Goal: Task Accomplishment & Management: Complete application form

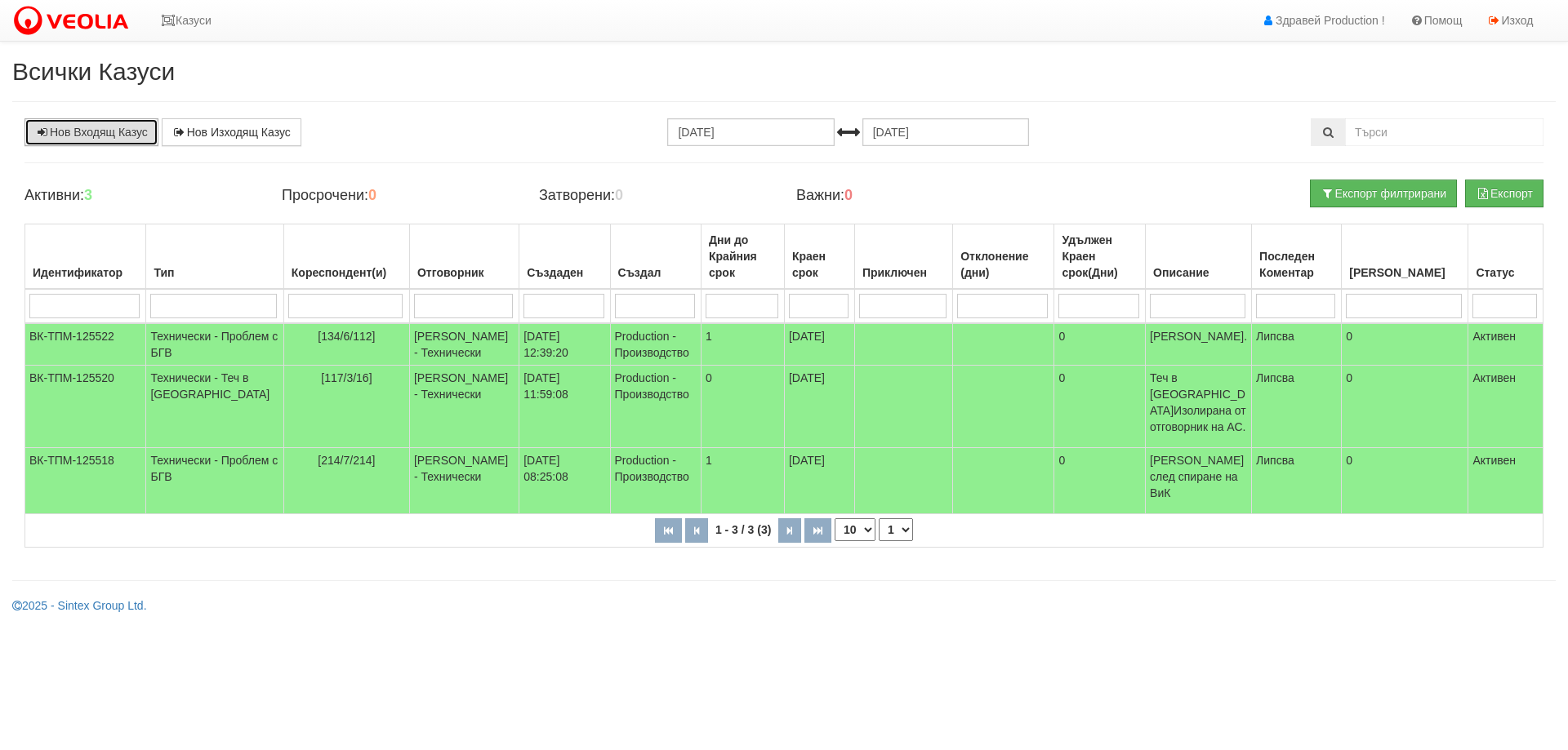
click at [86, 136] on link "Нов Входящ Казус" at bounding box center [91, 132] width 134 height 28
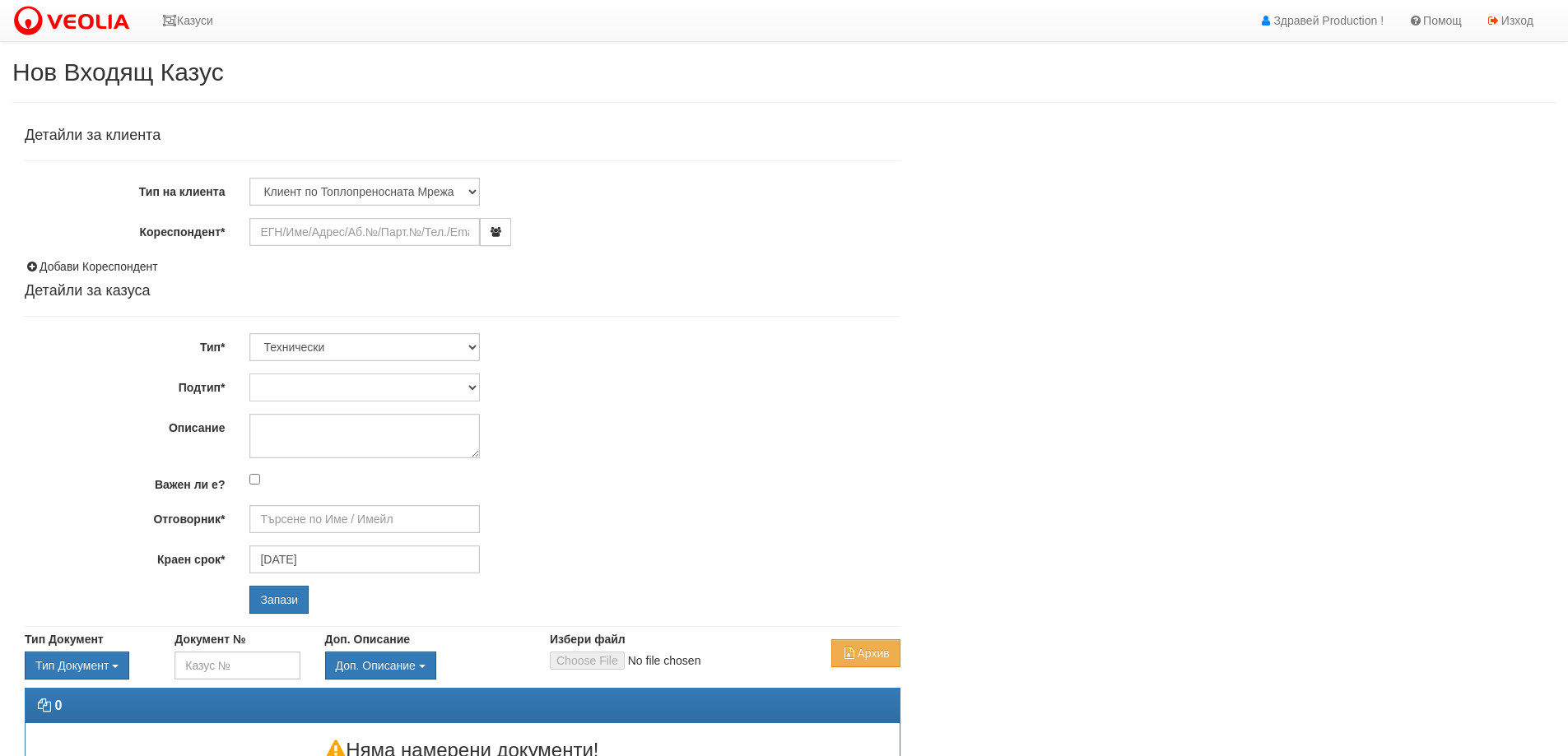
type input "[DATE]"
type input "[PERSON_NAME] - Технически"
click at [296, 189] on select "Клиент по Топлопреносната Мрежа Институция Партньори Други" at bounding box center [365, 191] width 230 height 28
click at [636, 312] on div "Детайли за клиента Тип на клиента Клиент по Топлопреносната Мрежа Институция Па…" at bounding box center [462, 370] width 876 height 486
click at [281, 233] on input "Кореспондент*" at bounding box center [365, 231] width 230 height 28
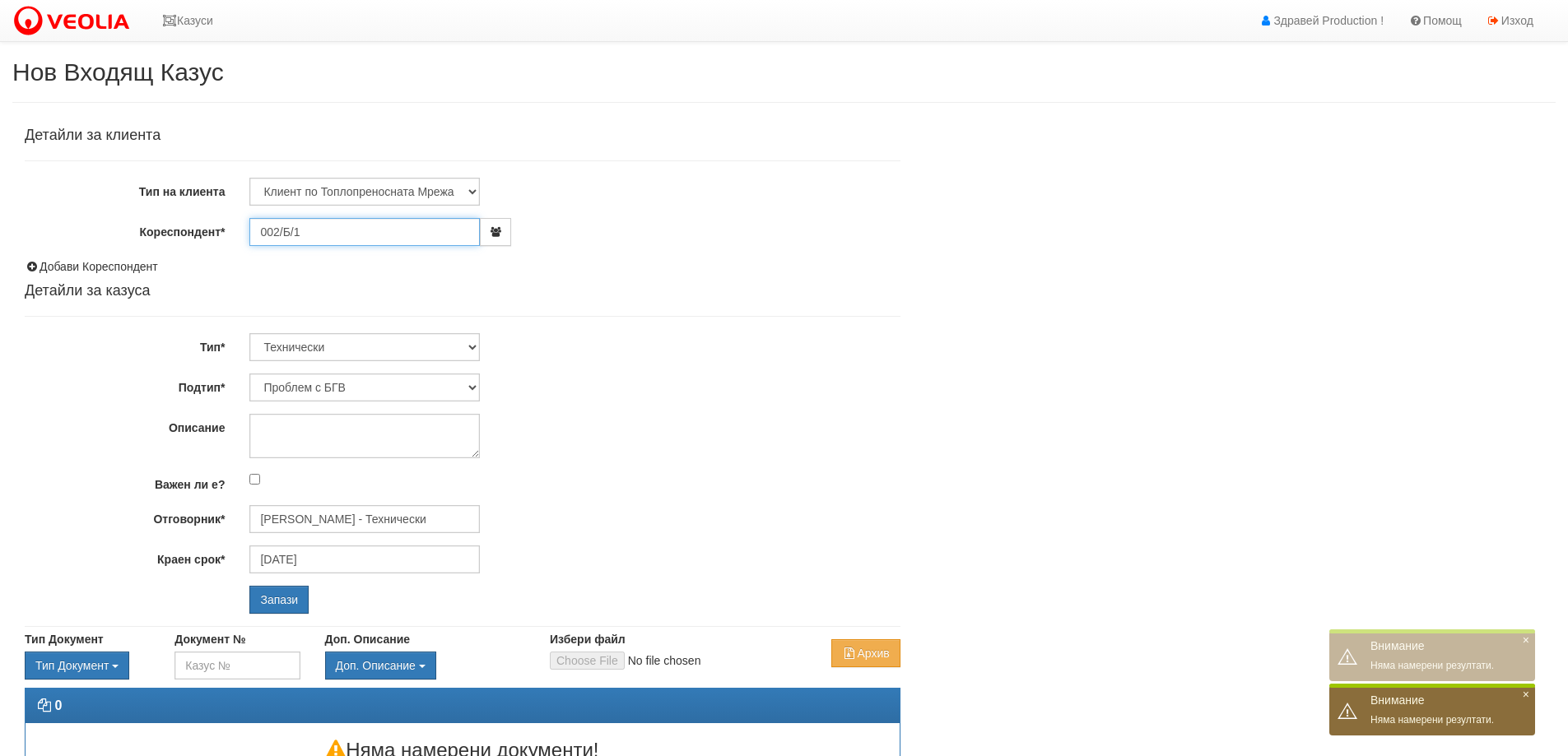
click at [283, 233] on input "002/Б/1" at bounding box center [365, 231] width 230 height 28
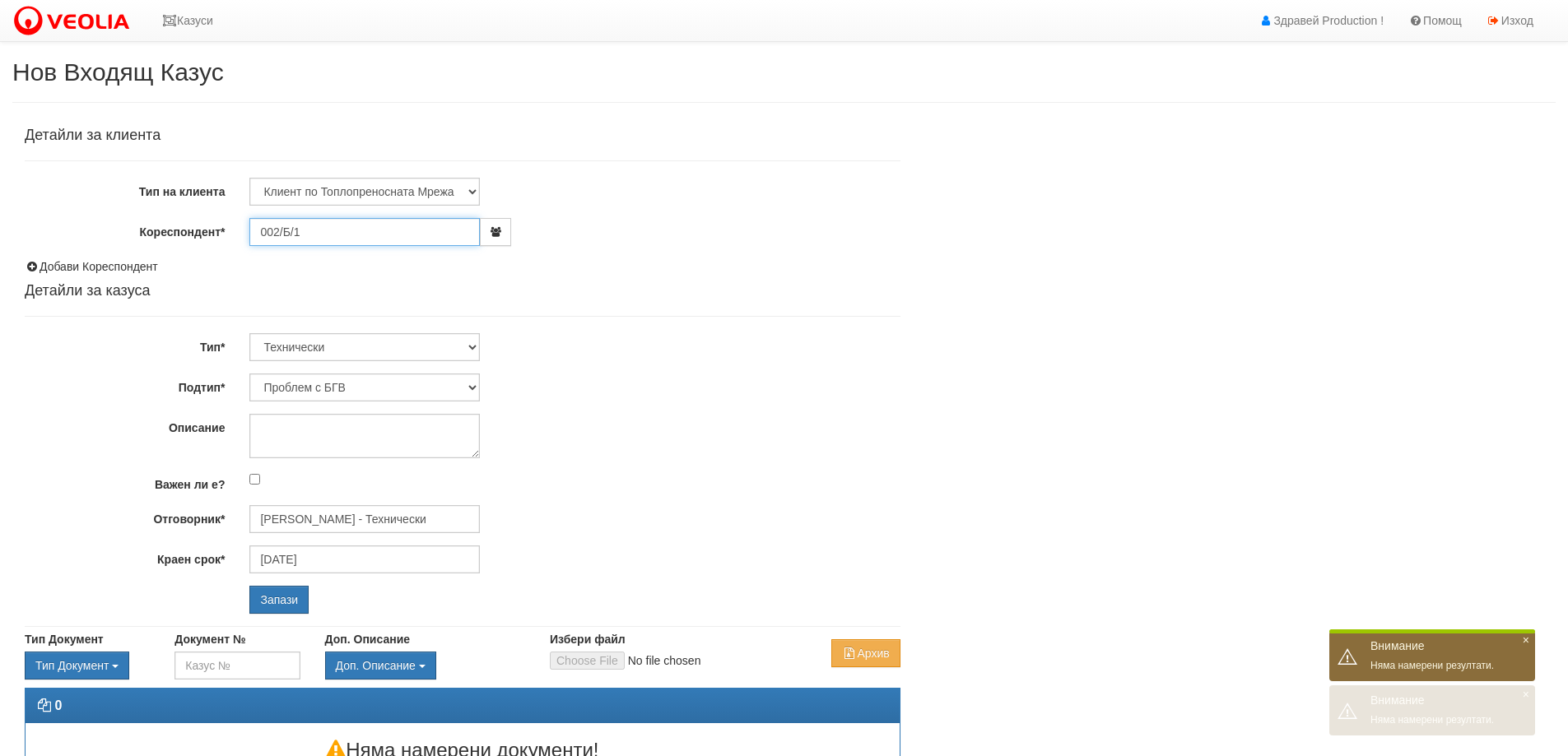
click at [290, 230] on input "002/Б/1" at bounding box center [365, 231] width 230 height 28
click at [283, 230] on input "002/Б/1" at bounding box center [365, 231] width 230 height 28
click at [285, 229] on input "002/Б/1" at bounding box center [365, 231] width 230 height 28
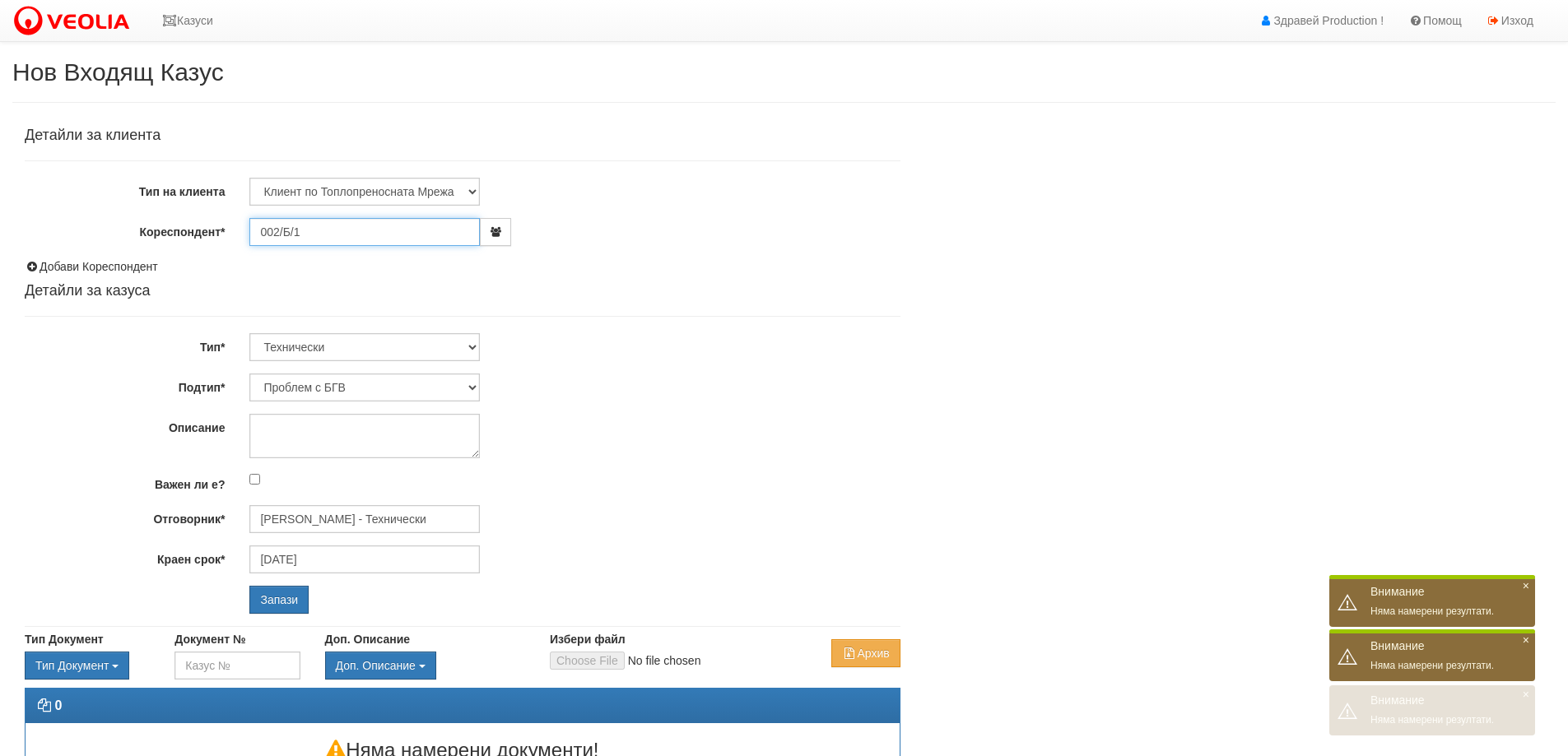
click at [285, 229] on input "002/Б/1" at bounding box center [365, 231] width 230 height 28
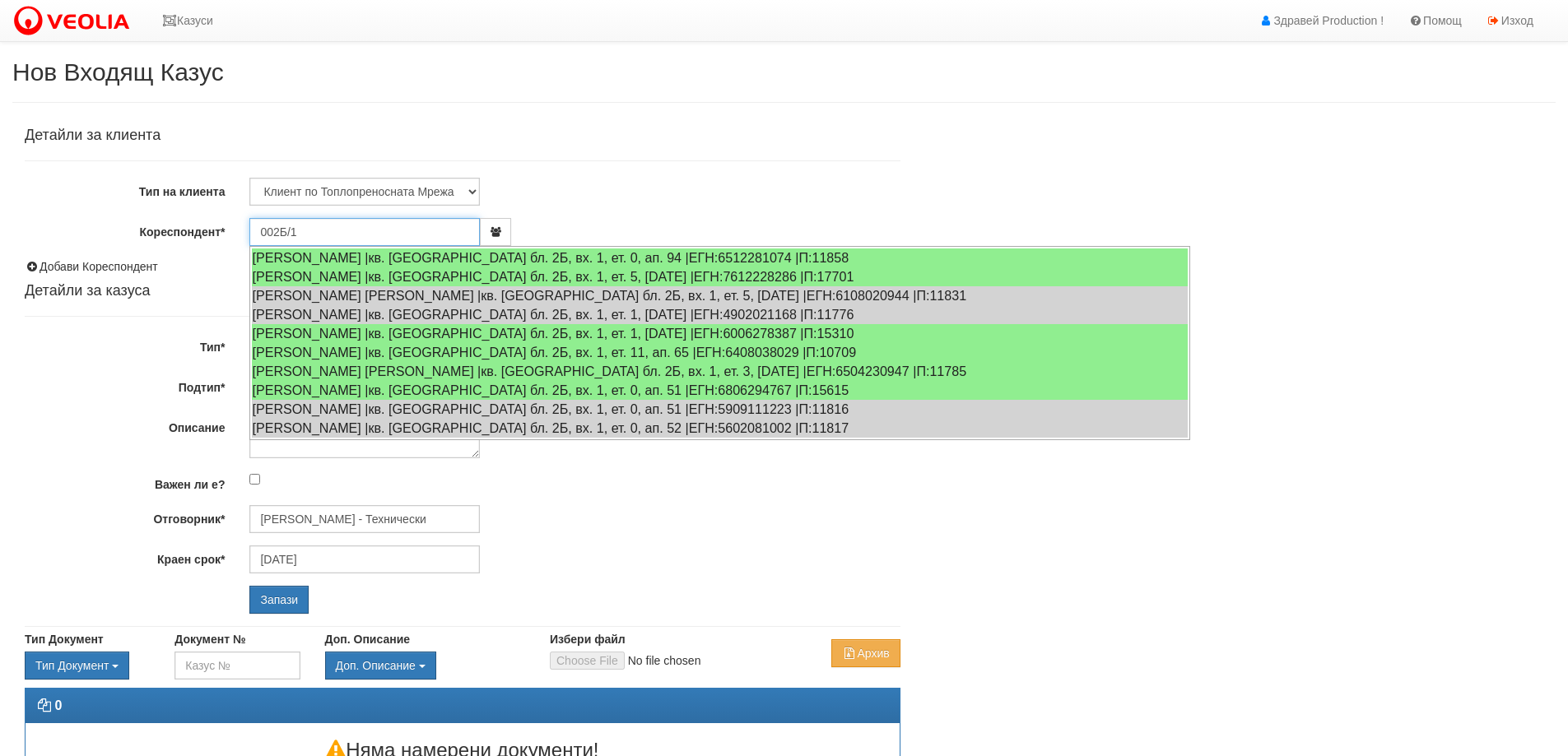
click at [309, 233] on input "002Б/1" at bounding box center [365, 231] width 230 height 28
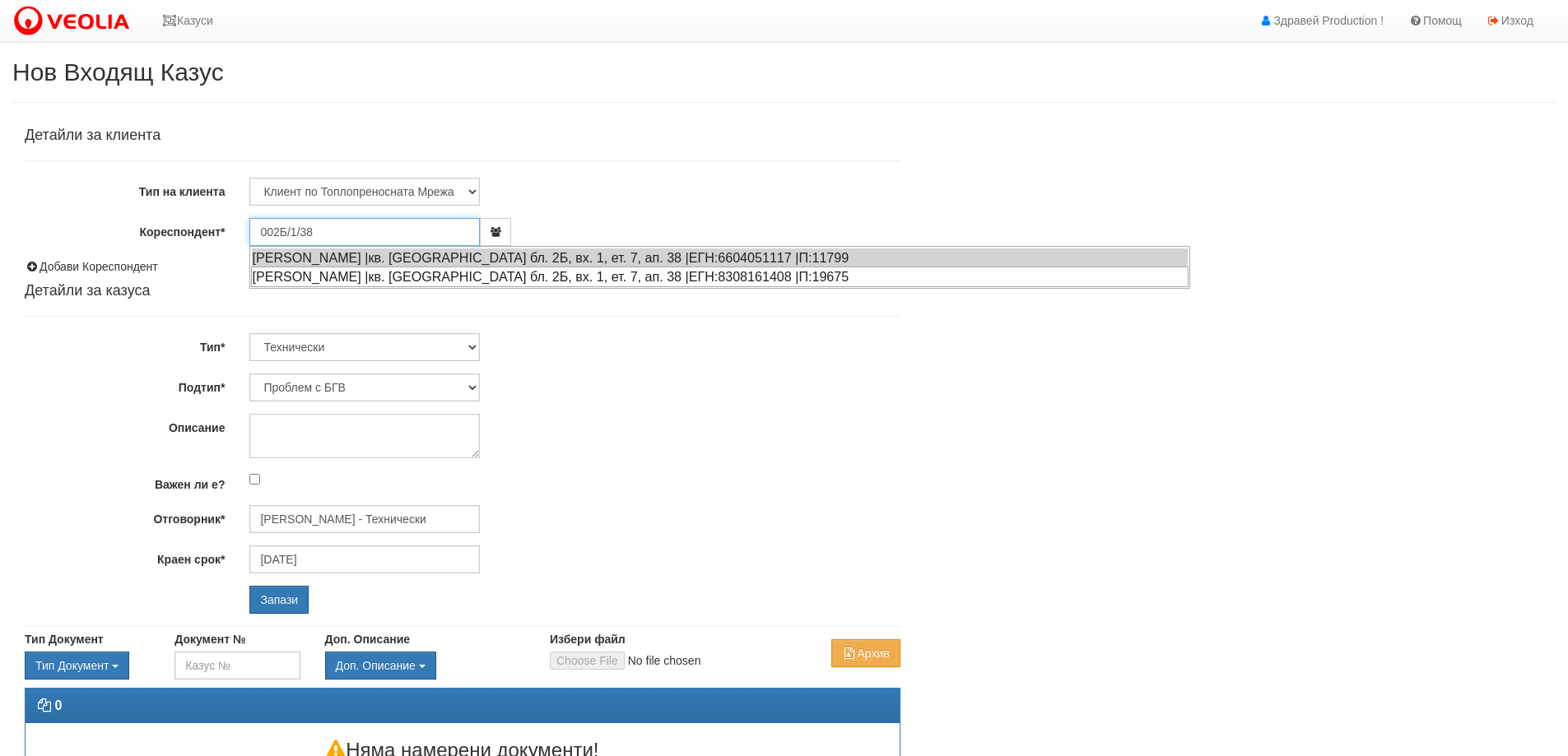
click at [375, 279] on div "[PERSON_NAME] |кв. [GEOGRAPHIC_DATA] бл. 2Б, вх. 1, ет. 7, ап. 38 |ЕГН:83081614…" at bounding box center [719, 276] width 937 height 20
type input "[PERSON_NAME]"
type input "[PERSON_NAME] - Технически"
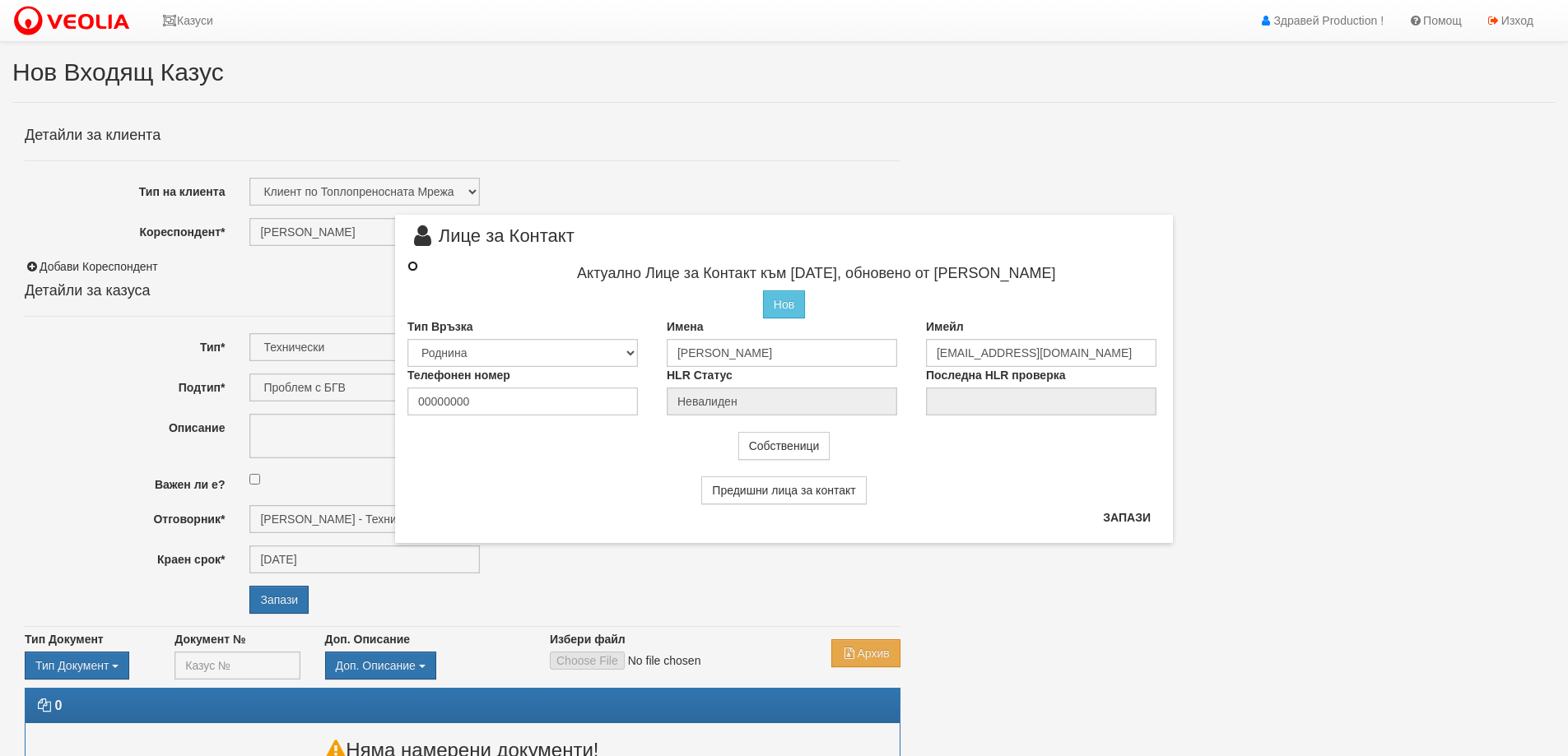
click at [413, 264] on input "radio" at bounding box center [412, 265] width 11 height 11
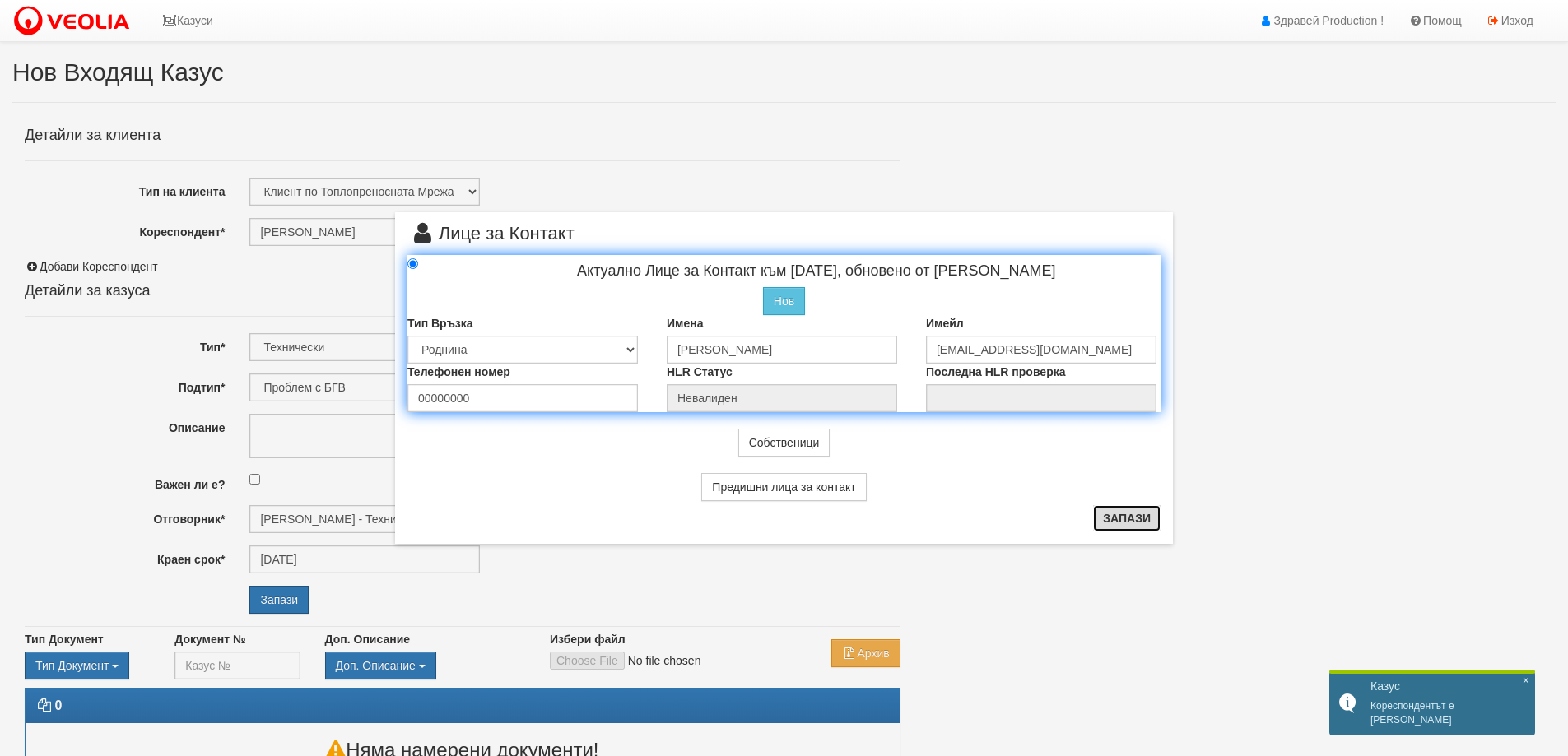
click at [1125, 519] on button "Запази" at bounding box center [1126, 518] width 67 height 26
radio input "true"
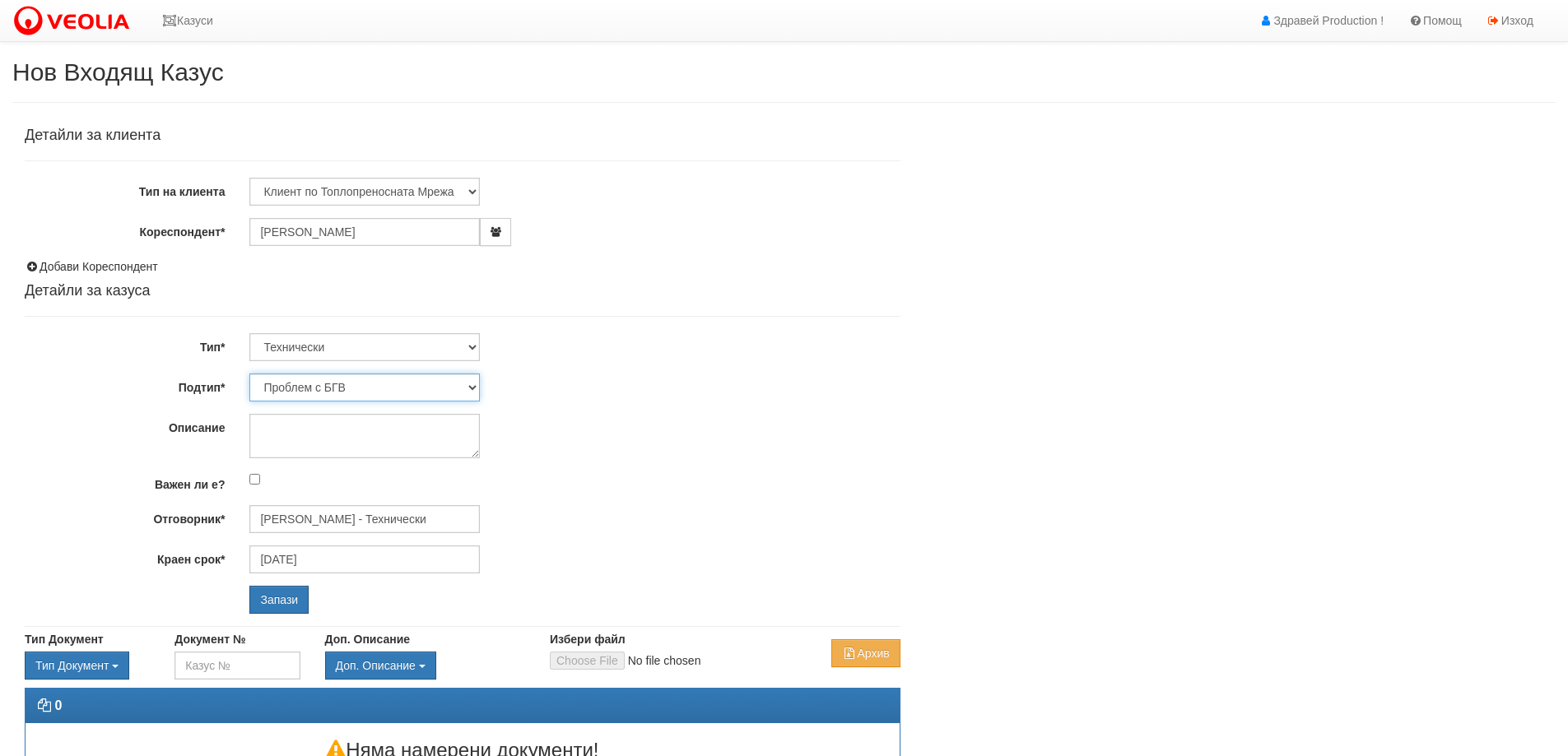
click at [471, 388] on select "Проблем с БГВ Теч ВОИ Теч БГВ Теч в АС Теч от водомер Проблем в АС Интервенция …" at bounding box center [365, 387] width 230 height 28
select select "Теч в [GEOGRAPHIC_DATA]"
click at [250, 373] on select "Проблем с БГВ Теч ВОИ Теч БГВ Теч в АС Теч от водомер Проблем в АС Интервенция …" at bounding box center [365, 387] width 230 height 28
type input "[DATE]"
type input "[PERSON_NAME] - Технически"
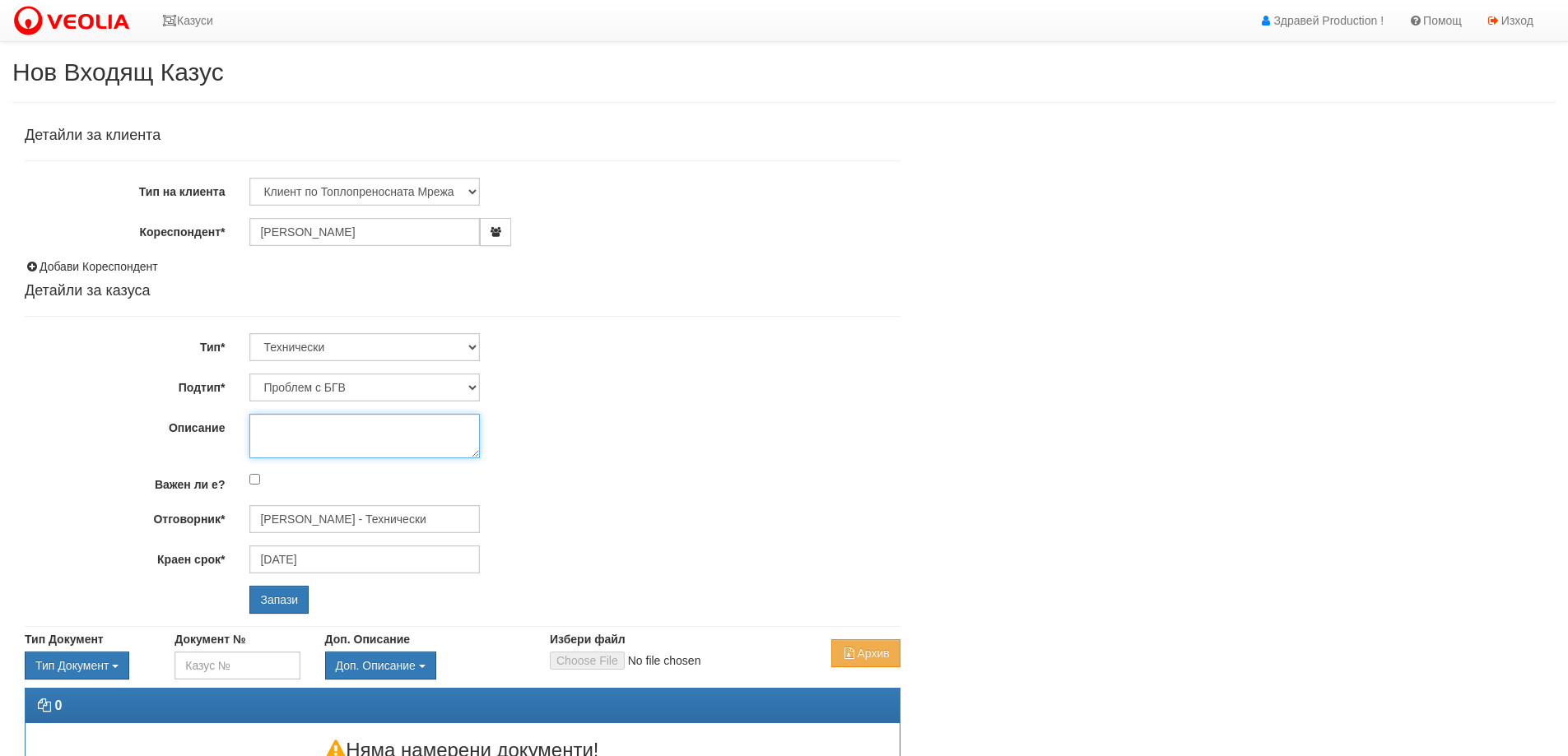
click at [266, 422] on textarea "Описание" at bounding box center [365, 436] width 230 height 45
type textarea "Сигналът е подаден от ОАС [PERSON_NAME]."
click at [283, 598] on input "Запази" at bounding box center [279, 600] width 59 height 28
